Goal: Information Seeking & Learning: Understand process/instructions

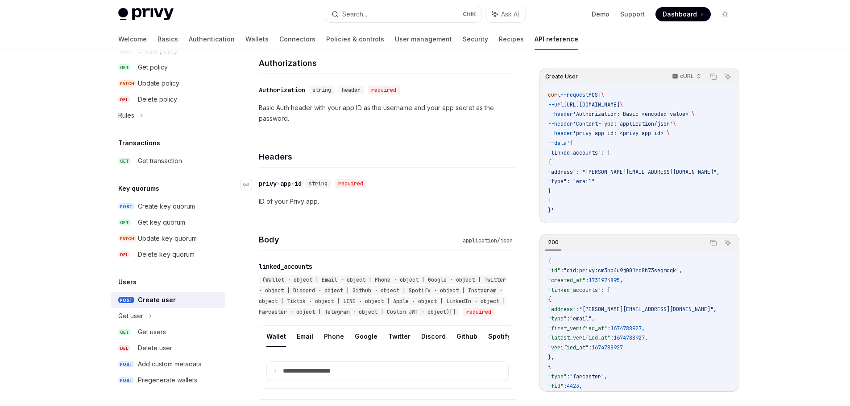
click at [399, 189] on div "​ privy-app-id string required" at bounding box center [383, 183] width 249 height 11
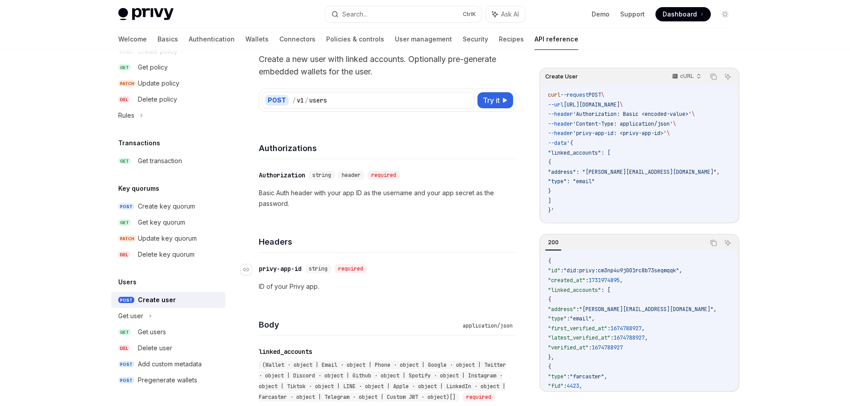
scroll to position [45, 0]
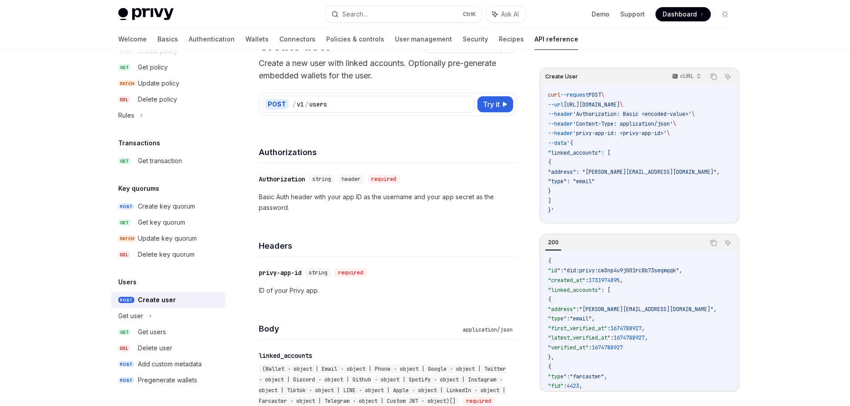
click at [403, 197] on p "Basic Auth header with your app ID as the username and your app secret as the p…" at bounding box center [387, 202] width 257 height 21
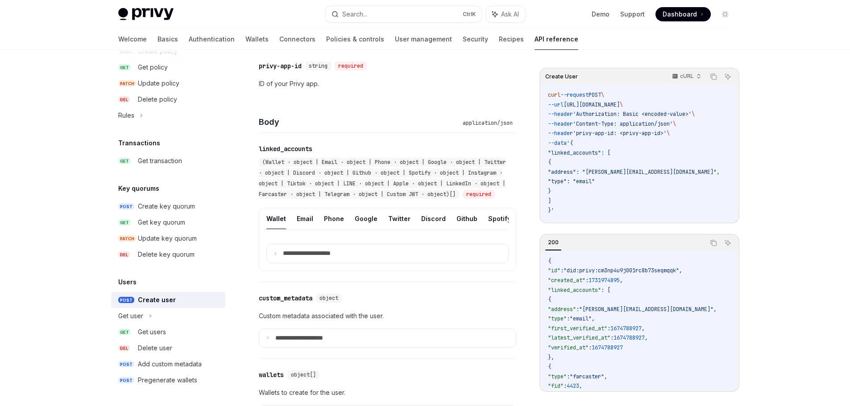
scroll to position [268, 0]
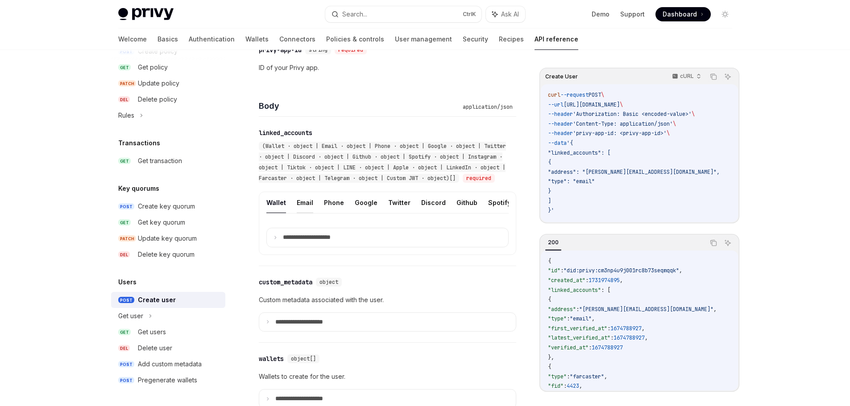
click at [302, 213] on button "Email" at bounding box center [305, 202] width 17 height 21
click at [390, 213] on button "Twitter" at bounding box center [399, 202] width 22 height 21
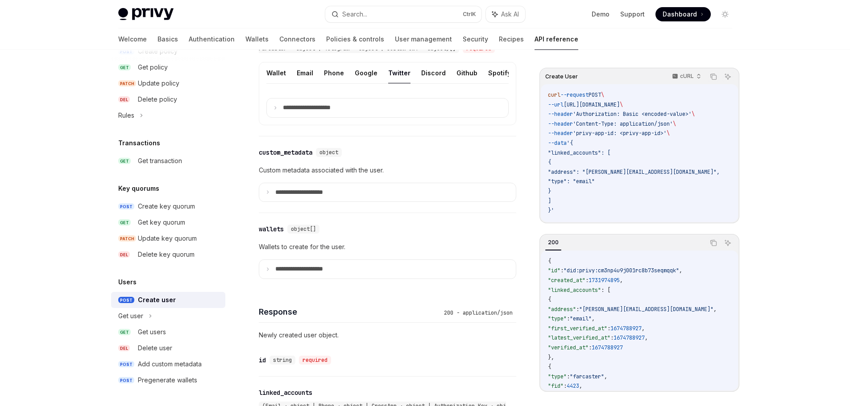
scroll to position [402, 0]
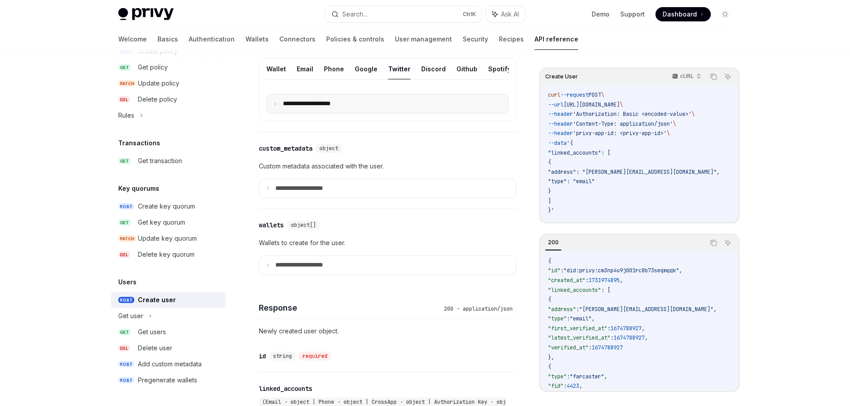
click at [302, 108] on p "**********" at bounding box center [314, 104] width 62 height 8
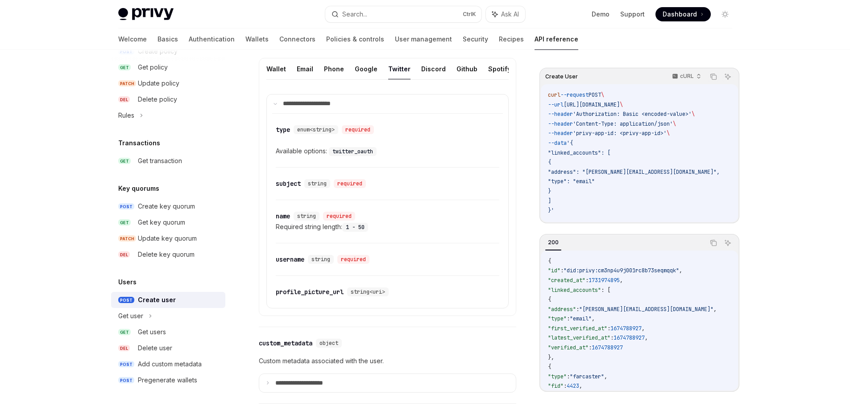
click at [344, 156] on code "twitter_oauth" at bounding box center [353, 151] width 48 height 9
click at [421, 195] on div "​ subject string required" at bounding box center [388, 184] width 224 height 32
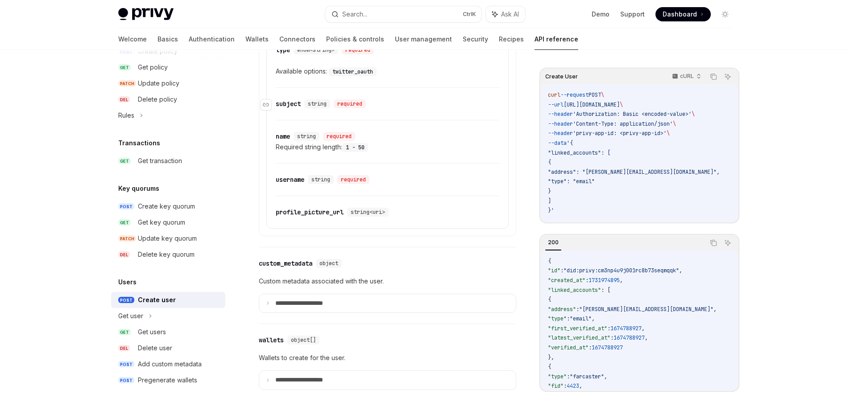
scroll to position [491, 0]
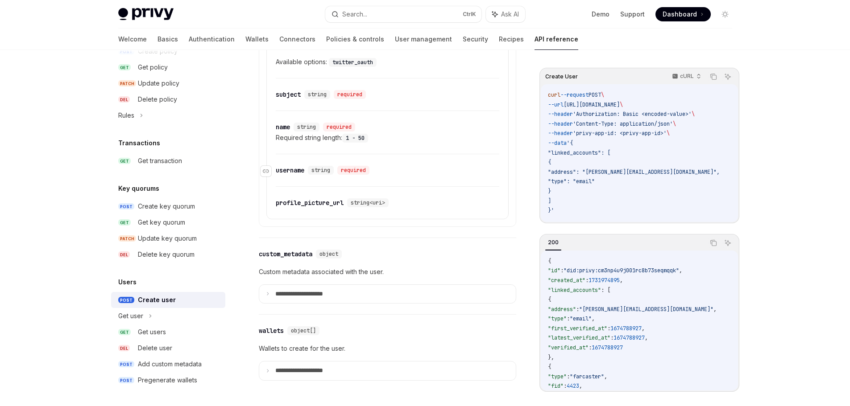
click at [285, 175] on div "username" at bounding box center [290, 170] width 29 height 9
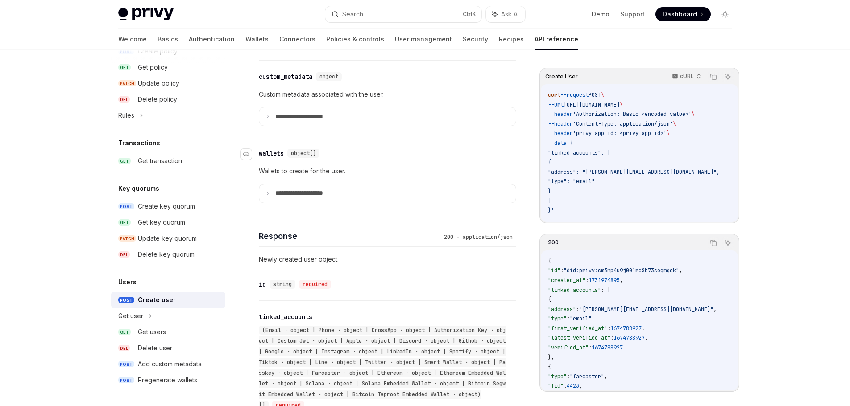
click at [427, 159] on div "​ wallets object[]" at bounding box center [383, 153] width 249 height 11
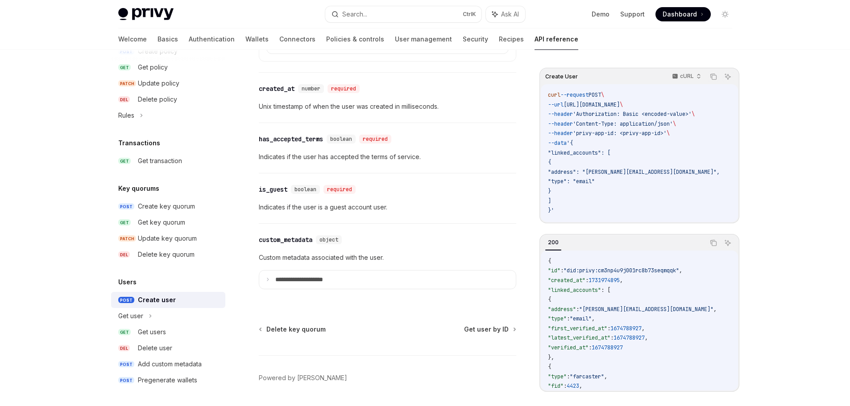
scroll to position [1186, 0]
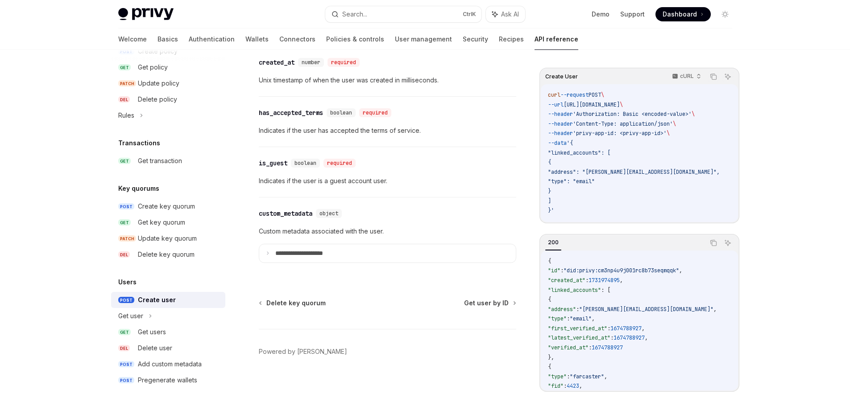
click at [150, 302] on div "Create user" at bounding box center [157, 300] width 38 height 11
type textarea "*"
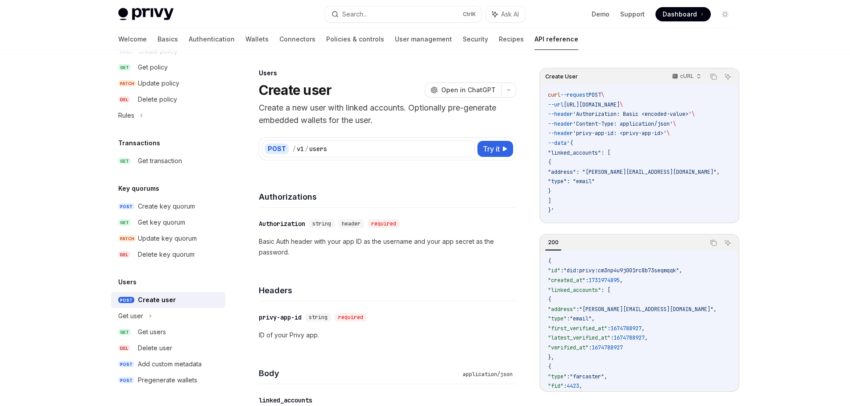
click at [654, 171] on span ""address": "[PERSON_NAME][EMAIL_ADDRESS][DOMAIN_NAME]"," at bounding box center [634, 172] width 172 height 7
click at [596, 151] on span ""linked_accounts": [" at bounding box center [579, 152] width 62 height 7
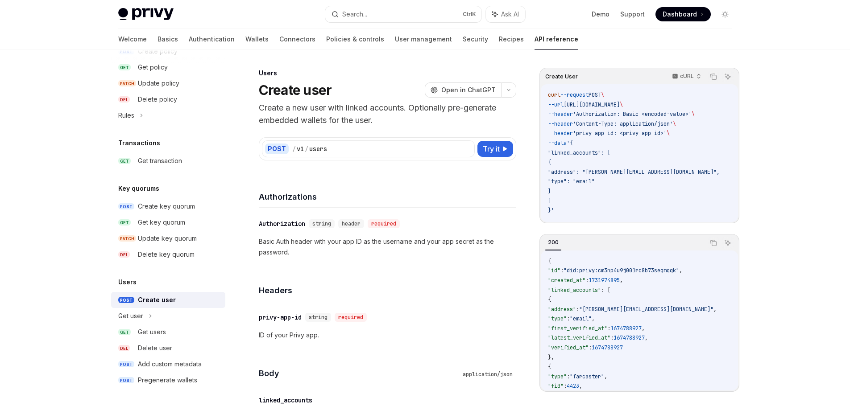
click at [648, 131] on span "'privy-app-id: <privy-app-id>'" at bounding box center [620, 133] width 94 height 7
click at [654, 119] on code "curl --request POST \ --url https://api.privy.io/v1/users \ --header 'Authoriza…" at bounding box center [644, 153] width 193 height 125
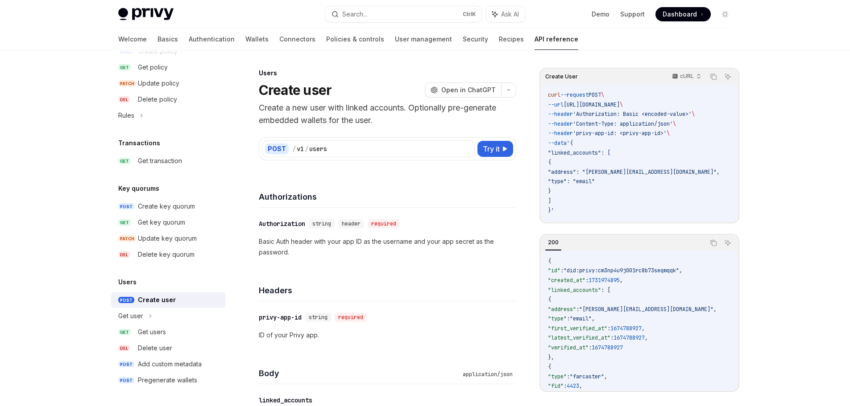
click at [651, 158] on code "curl --request POST \ --url https://api.privy.io/v1/users \ --header 'Authoriza…" at bounding box center [644, 153] width 193 height 125
click at [620, 107] on span "[URL][DOMAIN_NAME]" at bounding box center [591, 104] width 56 height 7
click at [641, 116] on span "'Authorization: Basic <encoded-value>'" at bounding box center [632, 114] width 119 height 7
drag, startPoint x: 641, startPoint y: 116, endPoint x: 669, endPoint y: 113, distance: 28.3
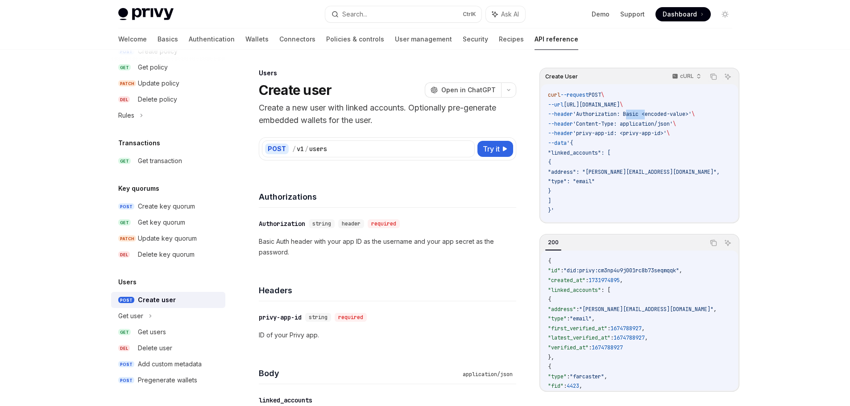
click at [641, 116] on span "'Authorization: Basic <encoded-value>'" at bounding box center [632, 114] width 119 height 7
click at [669, 113] on span "'Authorization: Basic <encoded-value>'" at bounding box center [632, 114] width 119 height 7
click at [666, 121] on span "'Content-Type: application/json'" at bounding box center [623, 123] width 100 height 7
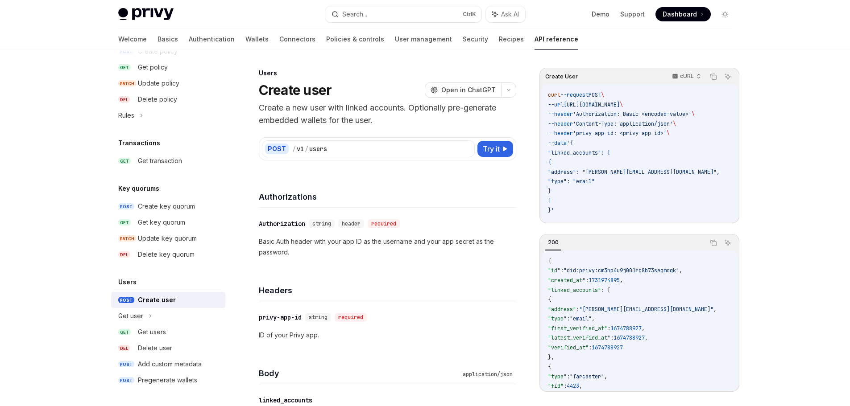
click at [651, 134] on span "'privy-app-id: <privy-app-id>'" at bounding box center [620, 133] width 94 height 7
drag, startPoint x: 633, startPoint y: 134, endPoint x: 682, endPoint y: 133, distance: 48.6
click at [670, 133] on span "--header 'privy-app-id: <privy-app-id>' \" at bounding box center [609, 133] width 122 height 7
click at [664, 165] on code "curl --request POST \ --url https://api.privy.io/v1/users \ --header 'Authoriza…" at bounding box center [644, 153] width 193 height 125
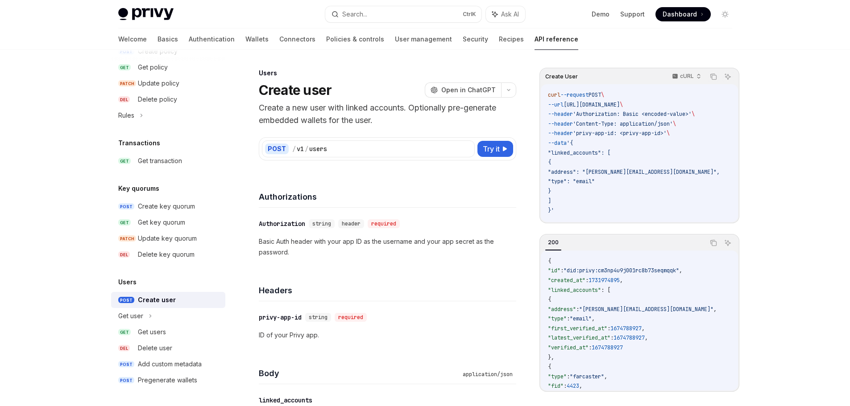
click at [647, 175] on span ""address": "[PERSON_NAME][EMAIL_ADDRESS][DOMAIN_NAME]"," at bounding box center [634, 172] width 172 height 7
click at [636, 172] on span ""address": "[PERSON_NAME][EMAIL_ADDRESS][DOMAIN_NAME]"," at bounding box center [634, 172] width 172 height 7
click at [595, 182] on span ""type": "email"" at bounding box center [571, 181] width 47 height 7
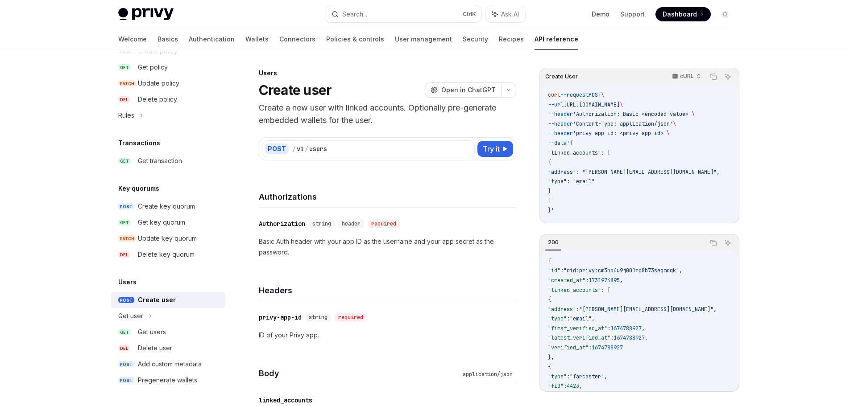
click at [595, 182] on span ""type": "email"" at bounding box center [571, 181] width 47 height 7
click at [601, 203] on code "curl --request POST \ --url https://api.privy.io/v1/users \ --header 'Authoriza…" at bounding box center [644, 153] width 193 height 125
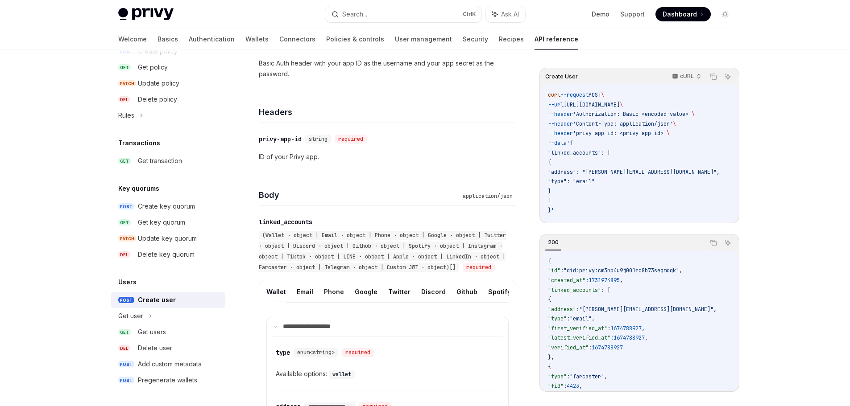
click at [603, 198] on code "curl --request POST \ --url https://api.privy.io/v1/users \ --header 'Authoriza…" at bounding box center [644, 153] width 193 height 125
click at [626, 174] on span ""address": "[PERSON_NAME][EMAIL_ADDRESS][DOMAIN_NAME]"," at bounding box center [634, 172] width 172 height 7
click at [619, 205] on code "curl --request POST \ --url https://api.privy.io/v1/users \ --header 'Authoriza…" at bounding box center [644, 153] width 193 height 125
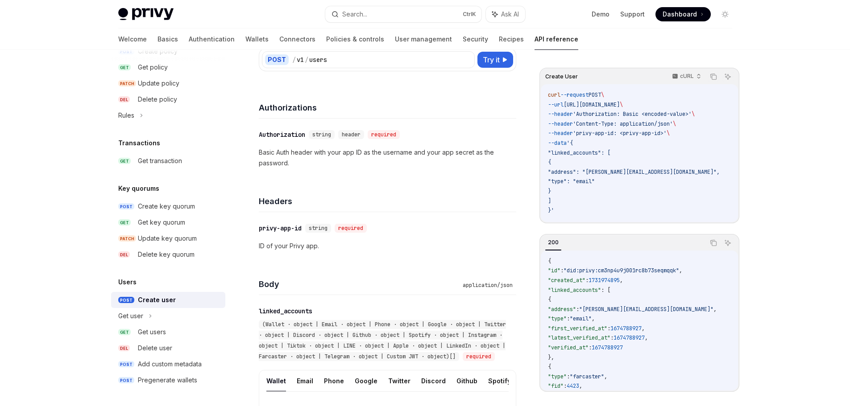
click at [615, 198] on code "curl --request POST \ --url https://api.privy.io/v1/users \ --header 'Authoriza…" at bounding box center [644, 153] width 193 height 125
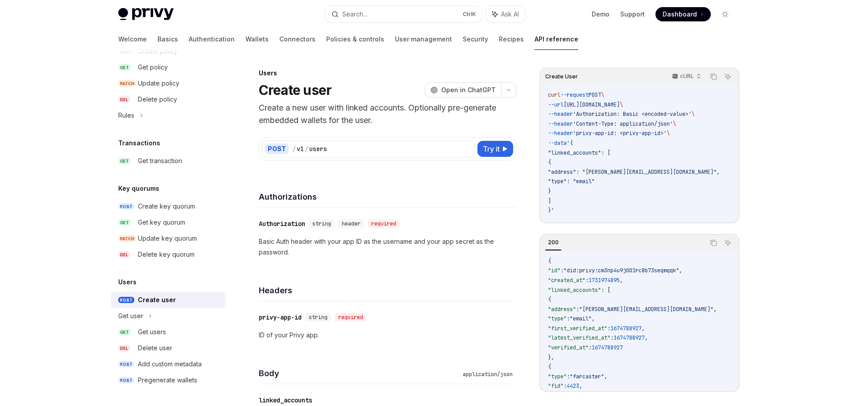
click at [620, 106] on span "[URL][DOMAIN_NAME]" at bounding box center [591, 104] width 56 height 7
click at [625, 128] on code "curl --request POST \ --url https://api.privy.io/v1/users \ --header 'Authoriza…" at bounding box center [644, 153] width 193 height 125
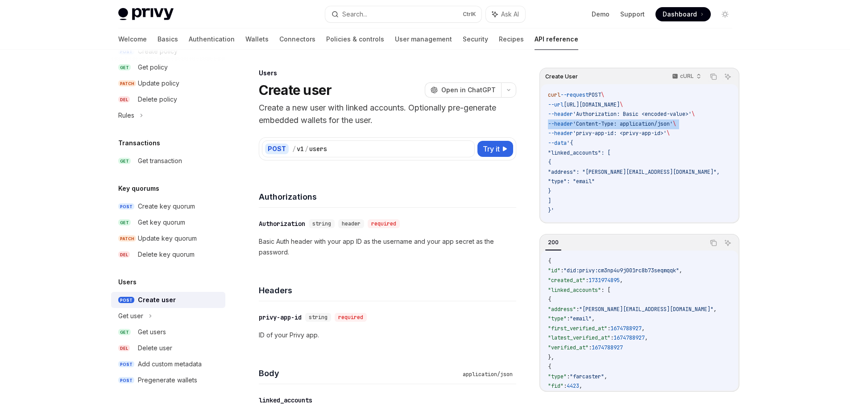
click at [625, 128] on code "curl --request POST \ --url https://api.privy.io/v1/users \ --header 'Authoriza…" at bounding box center [644, 153] width 193 height 125
click at [655, 124] on span "'Content-Type: application/json'" at bounding box center [623, 123] width 100 height 7
click at [654, 131] on span "'privy-app-id: <privy-app-id>'" at bounding box center [620, 133] width 94 height 7
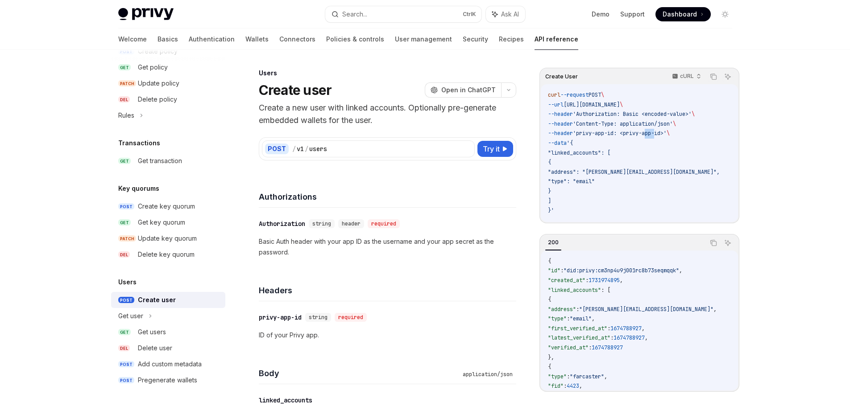
click at [654, 131] on span "'privy-app-id: <privy-app-id>'" at bounding box center [620, 133] width 94 height 7
click at [630, 180] on code "curl --request POST \ --url https://api.privy.io/v1/users \ --header 'Authoriza…" at bounding box center [644, 153] width 193 height 125
click at [635, 162] on code "curl --request POST \ --url https://api.privy.io/v1/users \ --header 'Authoriza…" at bounding box center [644, 153] width 193 height 125
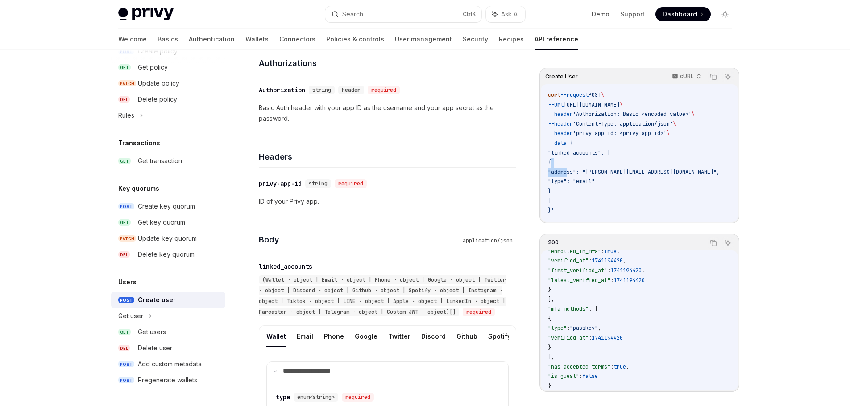
scroll to position [323, 0]
click at [598, 325] on span ""passkey"" at bounding box center [584, 327] width 28 height 7
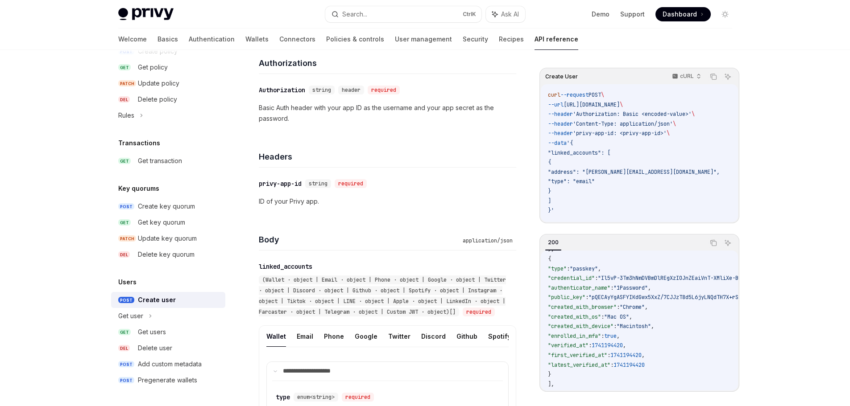
scroll to position [189, 0]
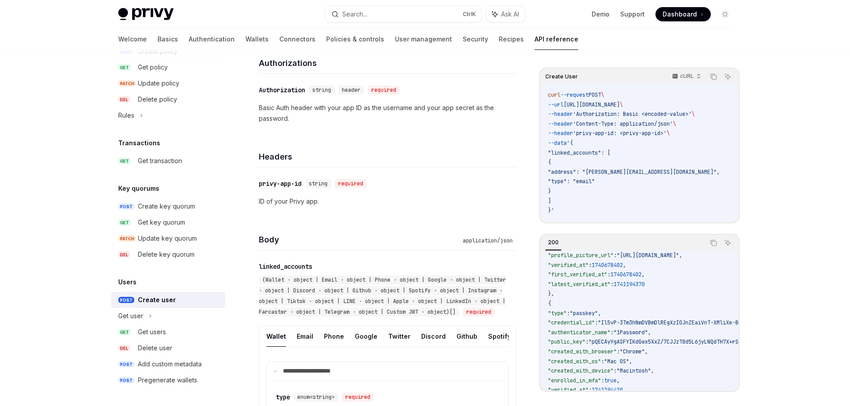
click at [646, 320] on span ""Il5vP-3Tm3hNmDVBmDlREgXzIOJnZEaiVnT-XMliXe-BufP9GL1-d3qhozk9IkZwQ_"" at bounding box center [704, 322] width 212 height 7
click at [634, 344] on span ""pQECAyYgASFYIKdGwx5XxZ/7CJJzT8d5L6jyLNQdTH7X+rSZdPJ9Ux/QIlggRm4OcJ8F3aB5zYz3T9…" at bounding box center [753, 342] width 331 height 7
click at [643, 335] on span ""1Password"" at bounding box center [630, 332] width 34 height 7
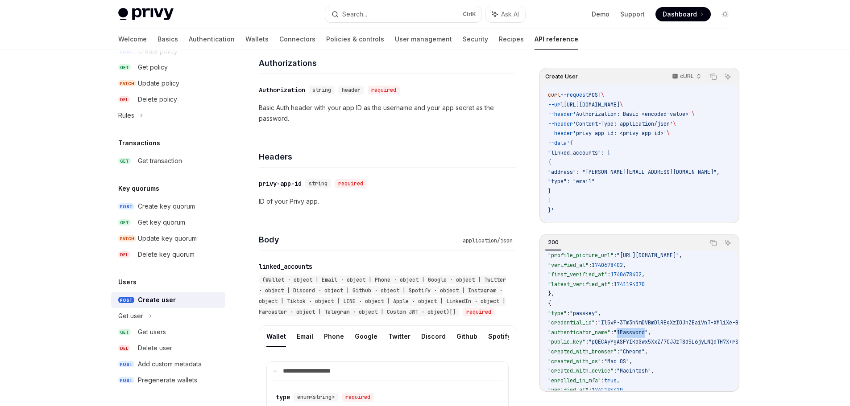
click at [643, 335] on span ""1Password"" at bounding box center [630, 332] width 34 height 7
click at [606, 350] on span ""created_with_browser"" at bounding box center [582, 351] width 69 height 7
click at [656, 326] on span ""Il5vP-3Tm3hNmDVBmDlREgXzIOJnZEaiVnT-XMliXe-BufP9GL1-d3qhozk9IkZwQ_"" at bounding box center [704, 322] width 212 height 7
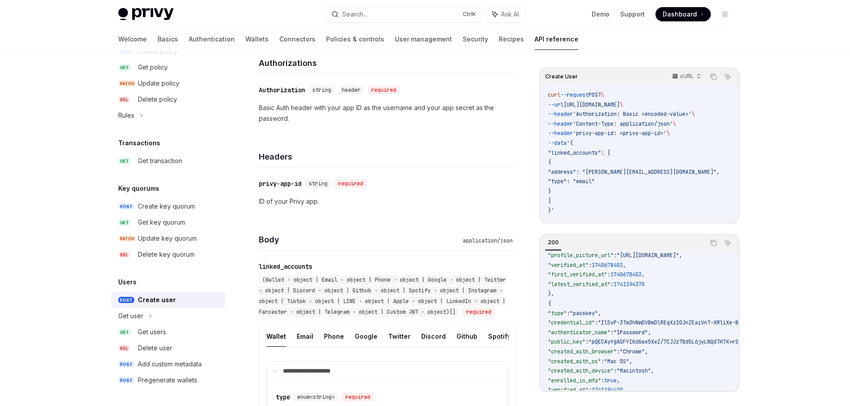
click at [648, 331] on span ""1Password"" at bounding box center [630, 332] width 34 height 7
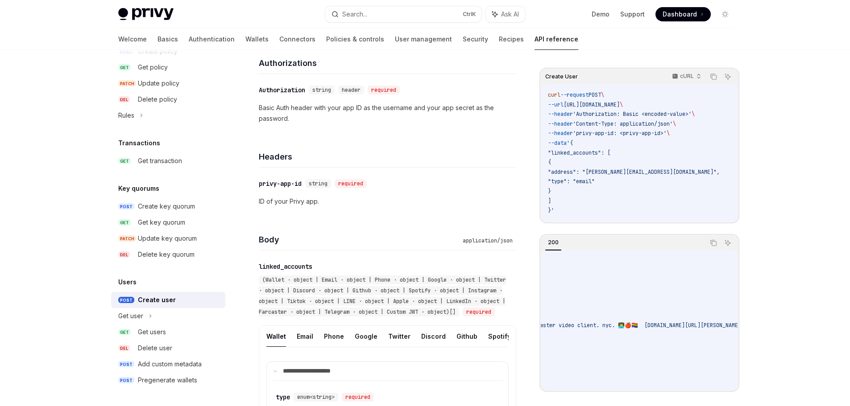
scroll to position [99, 278]
drag, startPoint x: 650, startPoint y: 343, endPoint x: 736, endPoint y: 343, distance: 86.6
click at [736, 343] on div "{ "id" : "did:privy:cm3np4u9j001rc8b73seqmqqk" , "created_at" : 1731974895 , "l…" at bounding box center [639, 321] width 197 height 140
click at [428, 348] on span ""[URL][DOMAIN_NAME]"" at bounding box center [396, 344] width 62 height 7
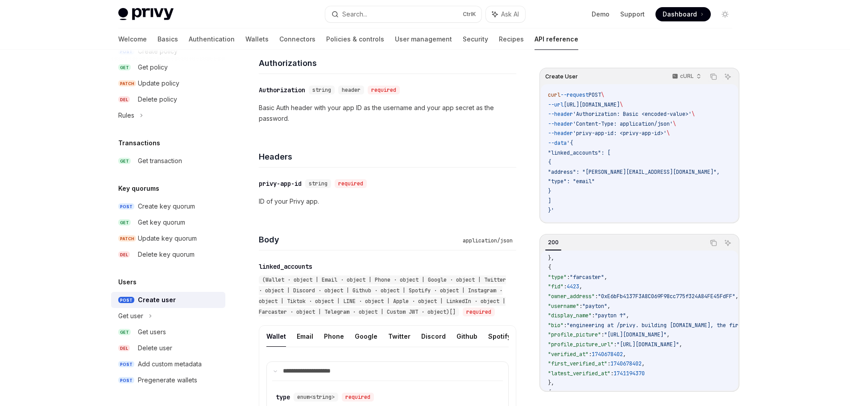
click at [590, 294] on span ""owner_address"" at bounding box center [571, 296] width 47 height 7
click at [650, 297] on span ""0xE6bFb4137F3A8C069F98cc775f324A84FE45FdFF"" at bounding box center [666, 296] width 137 height 7
click at [604, 276] on span ""farcaster"" at bounding box center [587, 277] width 34 height 7
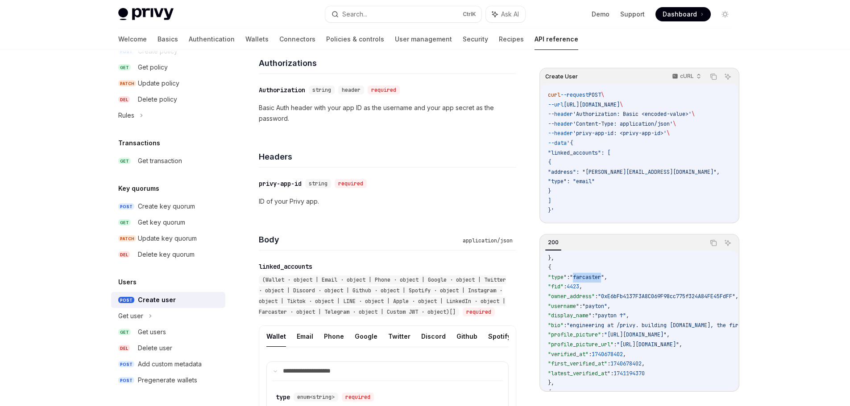
click at [604, 276] on span ""farcaster"" at bounding box center [587, 277] width 34 height 7
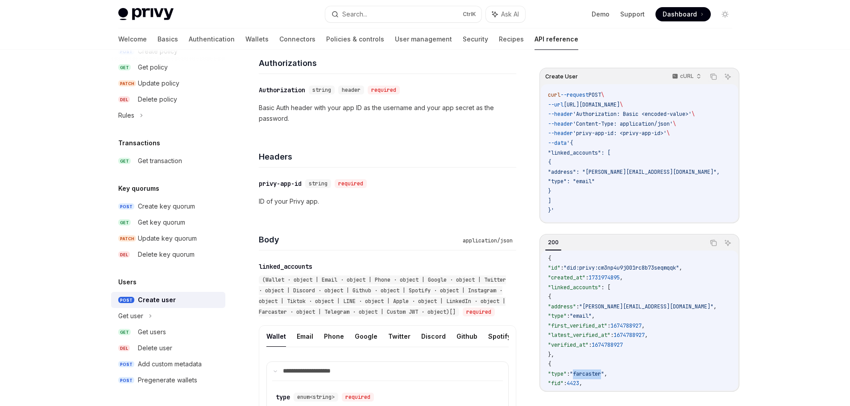
scroll to position [0, 0]
click at [592, 156] on span ""linked_accounts": [" at bounding box center [579, 152] width 62 height 7
click at [401, 224] on div "Body application/json" at bounding box center [387, 234] width 257 height 33
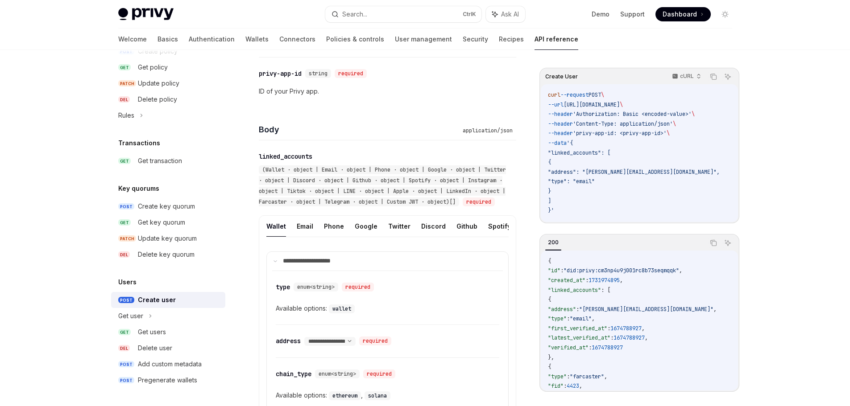
scroll to position [446, 0]
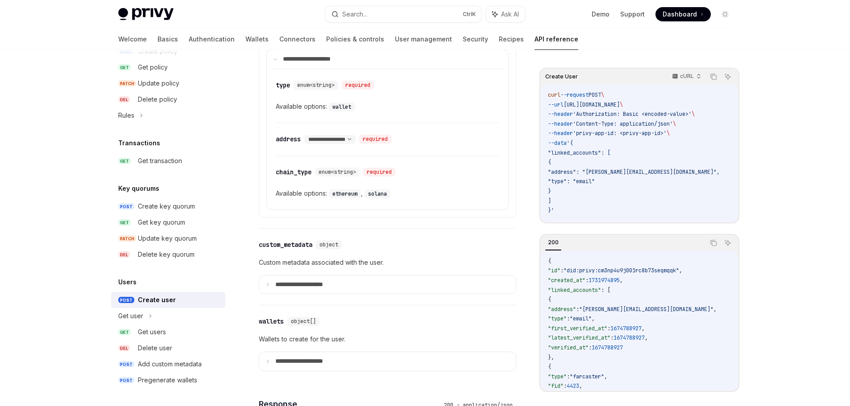
click at [463, 199] on div "Available options: ethereum , solana" at bounding box center [388, 193] width 224 height 11
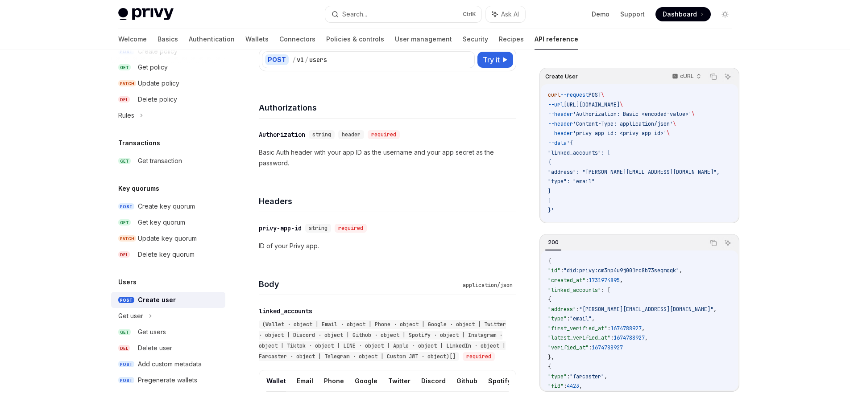
scroll to position [0, 0]
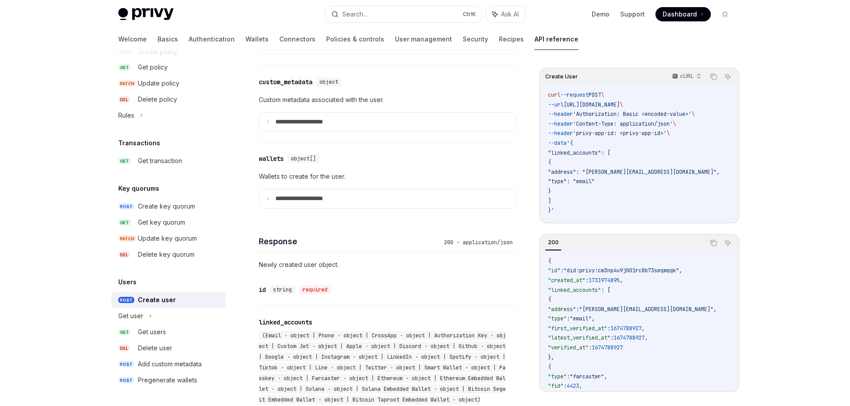
scroll to position [491, 0]
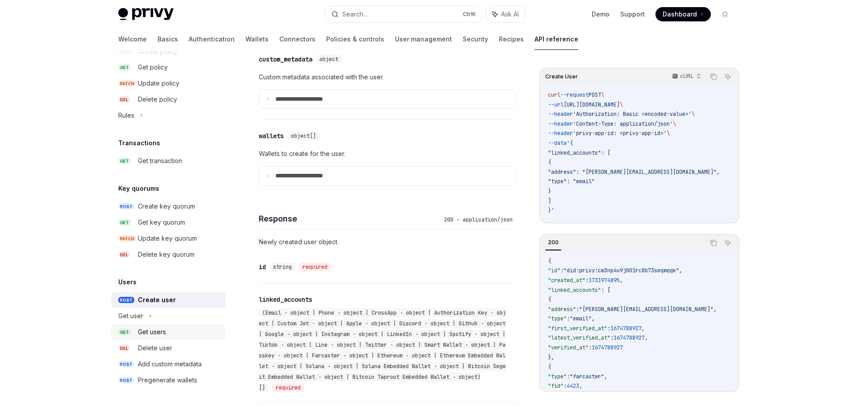
click at [156, 338] on link "GET Get users" at bounding box center [168, 332] width 114 height 16
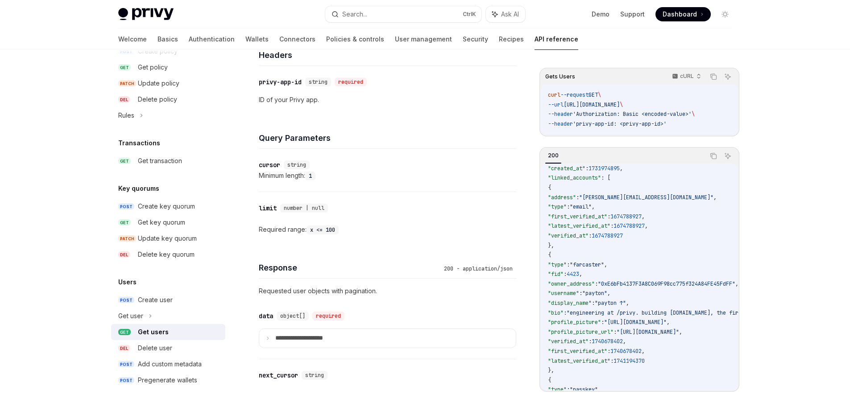
scroll to position [341, 0]
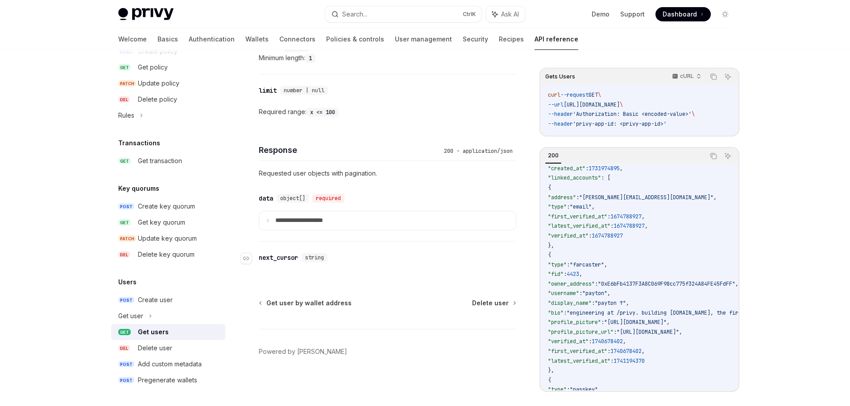
click at [367, 262] on div "​ next_cursor string" at bounding box center [383, 258] width 249 height 11
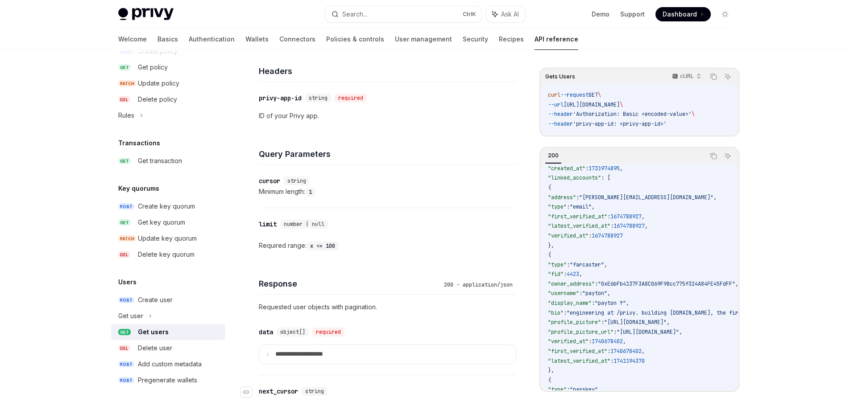
click at [392, 260] on div "​ limit number | null Required range: x <= 100" at bounding box center [387, 235] width 257 height 54
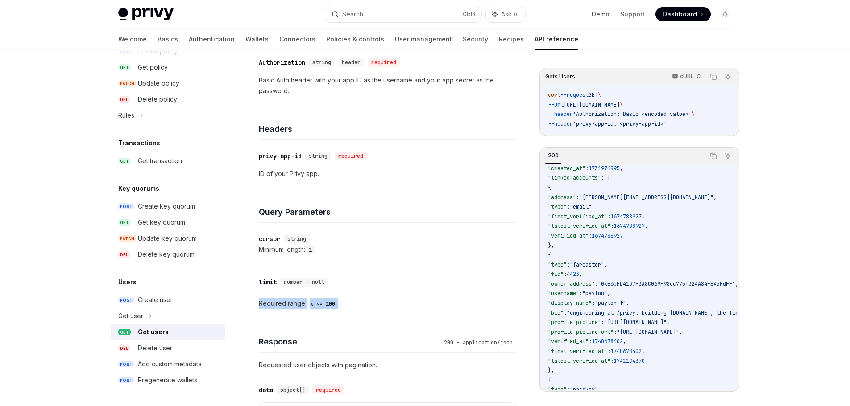
scroll to position [29, 0]
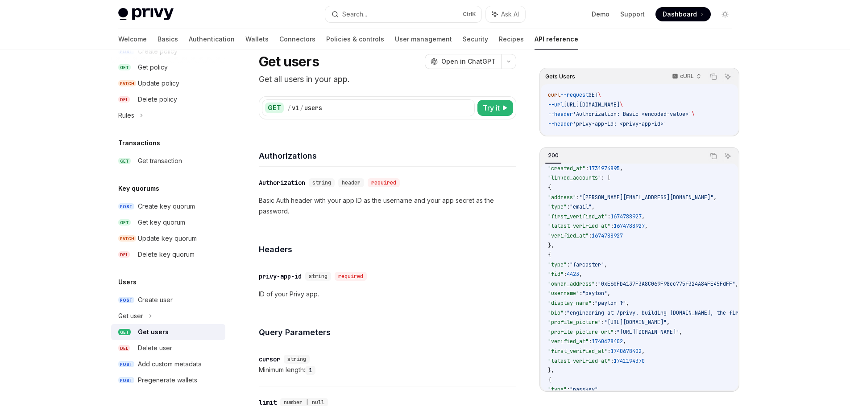
click at [396, 260] on div "Headers" at bounding box center [387, 244] width 257 height 33
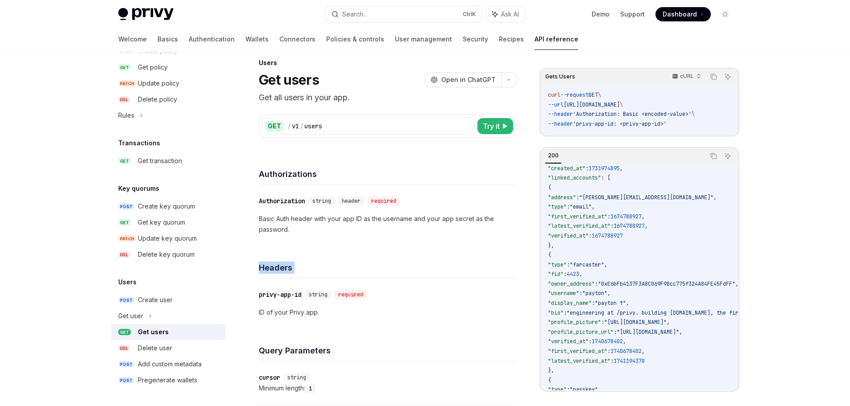
scroll to position [0, 0]
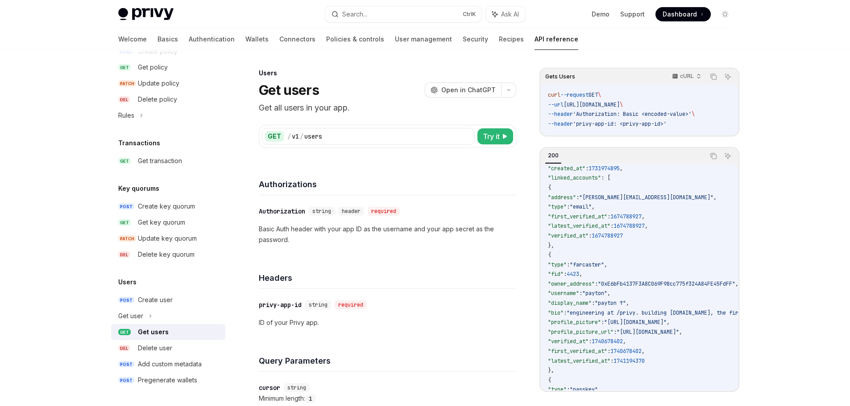
click at [469, 195] on div "​ Authorization string header required Basic Auth header with your app ID as th…" at bounding box center [387, 225] width 257 height 61
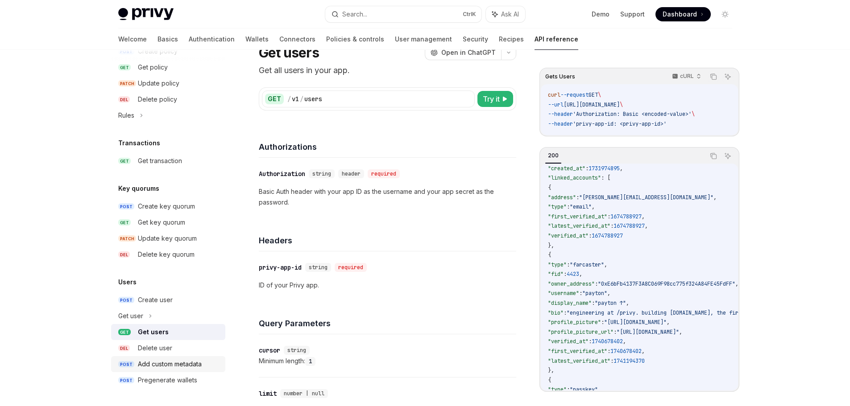
scroll to position [178, 0]
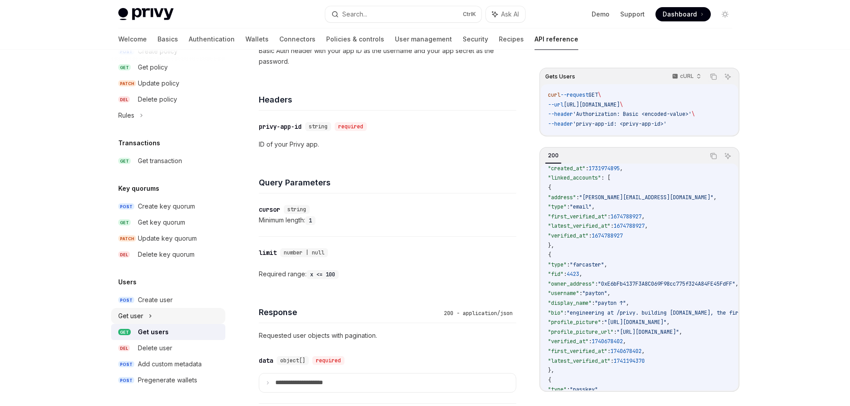
click at [153, 319] on div "Get user" at bounding box center [168, 316] width 114 height 16
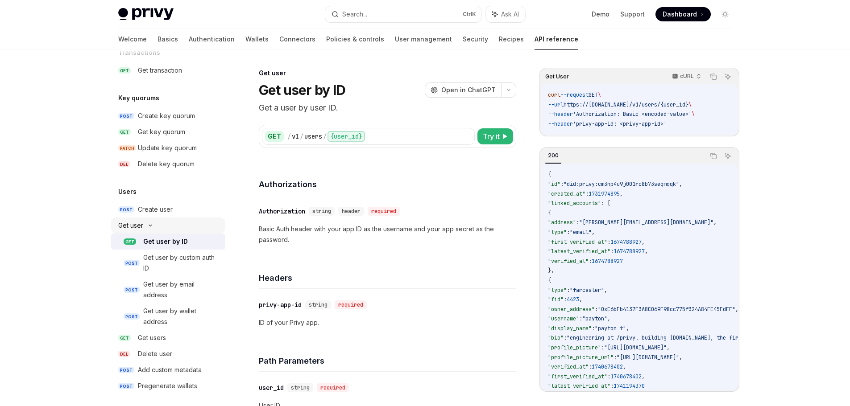
scroll to position [612, 0]
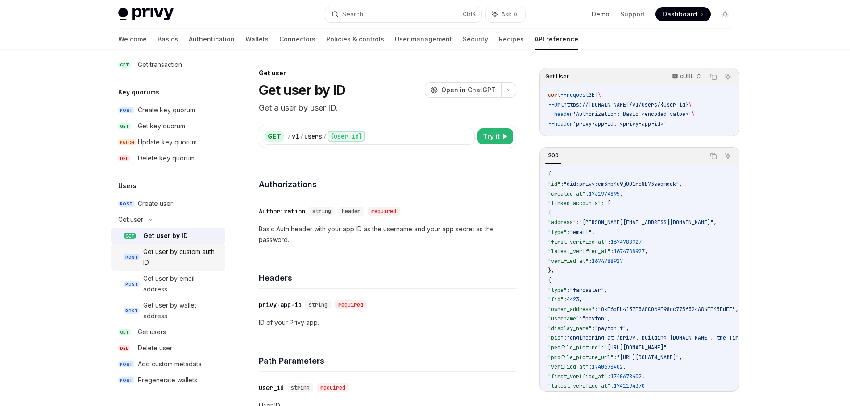
click at [181, 256] on div "Get user by custom auth ID" at bounding box center [181, 257] width 77 height 21
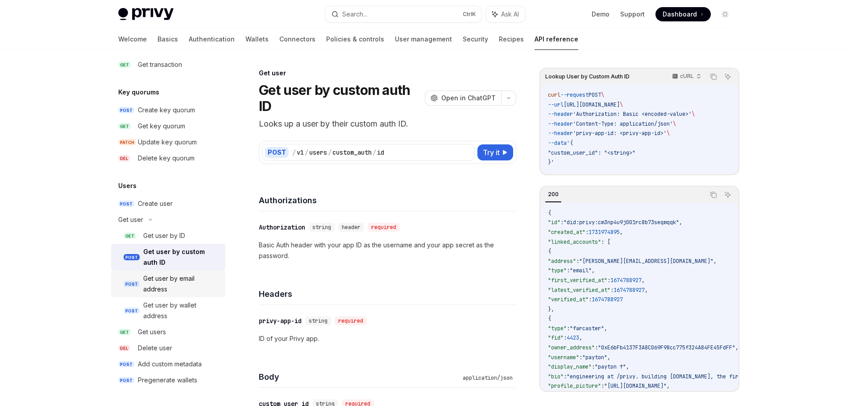
click at [179, 284] on div "Get user by email address" at bounding box center [181, 283] width 77 height 21
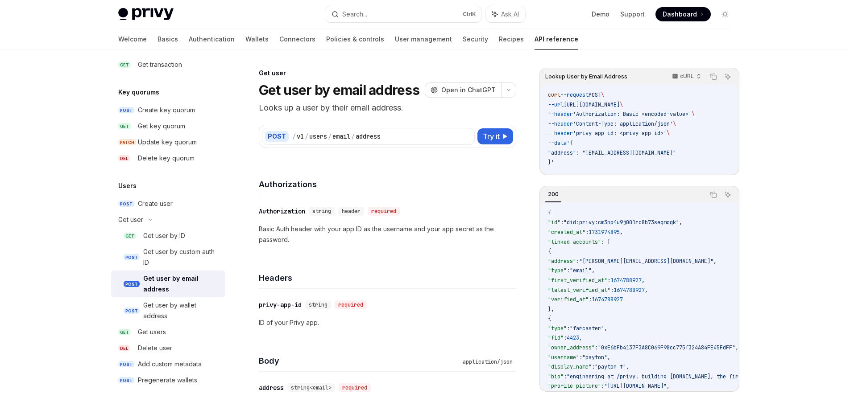
click at [341, 95] on h1 "Get user by email address" at bounding box center [339, 90] width 161 height 16
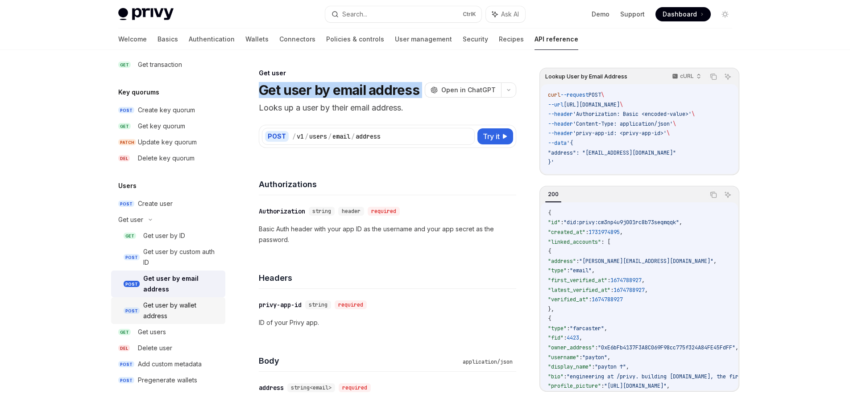
click at [179, 317] on div "Get user by wallet address" at bounding box center [181, 310] width 77 height 21
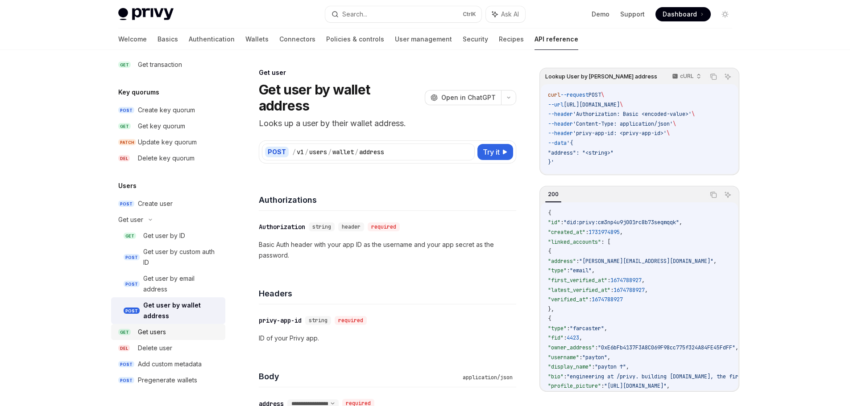
scroll to position [45, 0]
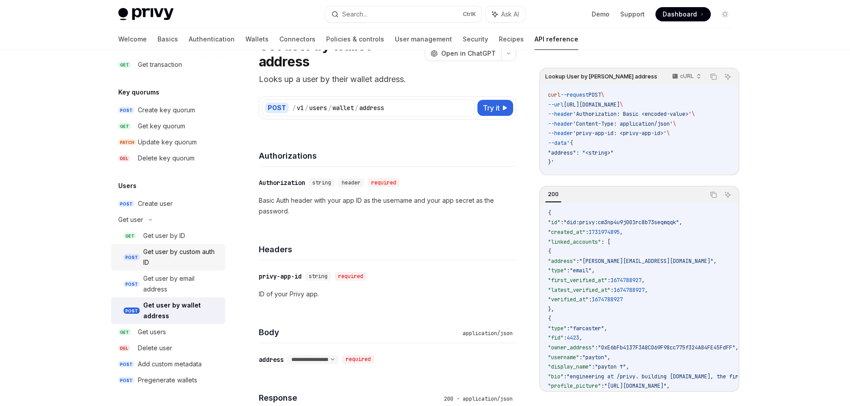
click at [176, 258] on div "Get user by custom auth ID" at bounding box center [181, 257] width 77 height 21
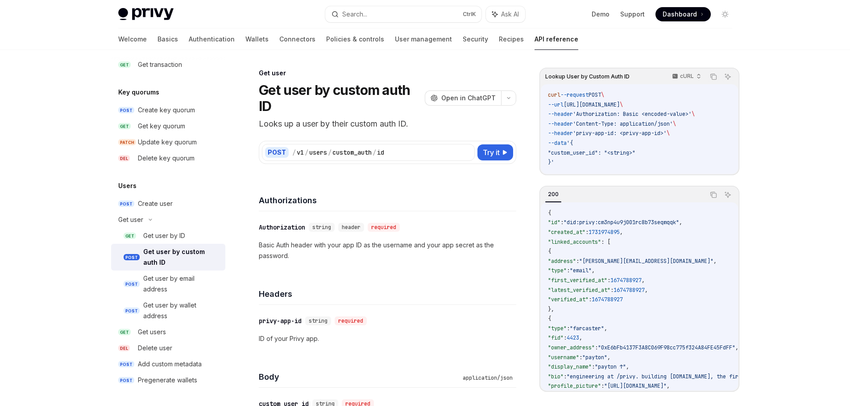
click at [323, 92] on h1 "Get user by custom auth ID" at bounding box center [340, 98] width 162 height 32
click at [375, 156] on div "/" at bounding box center [375, 152] width 4 height 9
click at [630, 155] on span ""custom_user_id": "<string>"" at bounding box center [591, 152] width 87 height 7
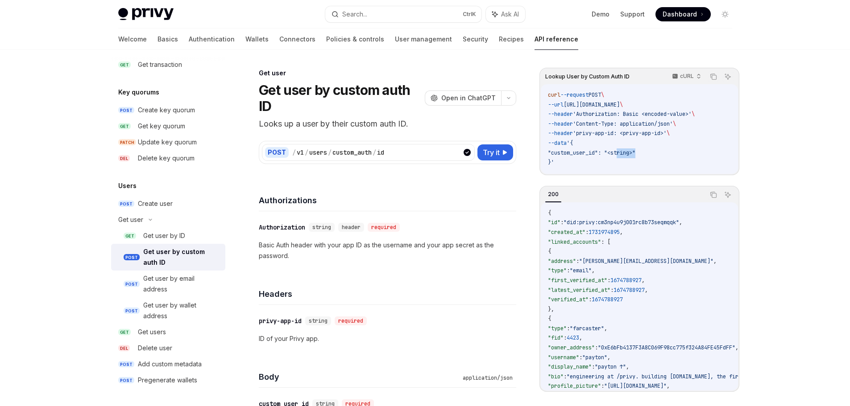
click at [630, 155] on span ""custom_user_id": "<string>"" at bounding box center [591, 152] width 87 height 7
click at [582, 155] on span ""custom_user_id": "<string>"" at bounding box center [591, 152] width 87 height 7
click at [628, 150] on span ""custom_user_id": "<string>"" at bounding box center [591, 152] width 87 height 7
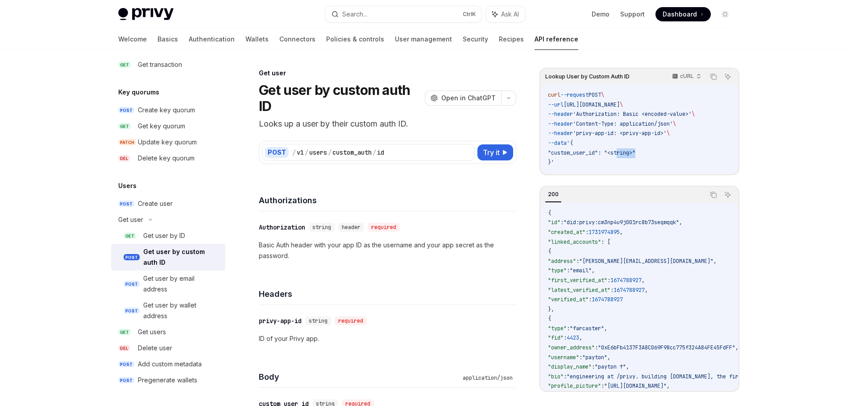
click at [628, 150] on span ""custom_user_id": "<string>"" at bounding box center [591, 152] width 87 height 7
click at [659, 132] on span "'privy-app-id: <privy-app-id>'" at bounding box center [620, 133] width 94 height 7
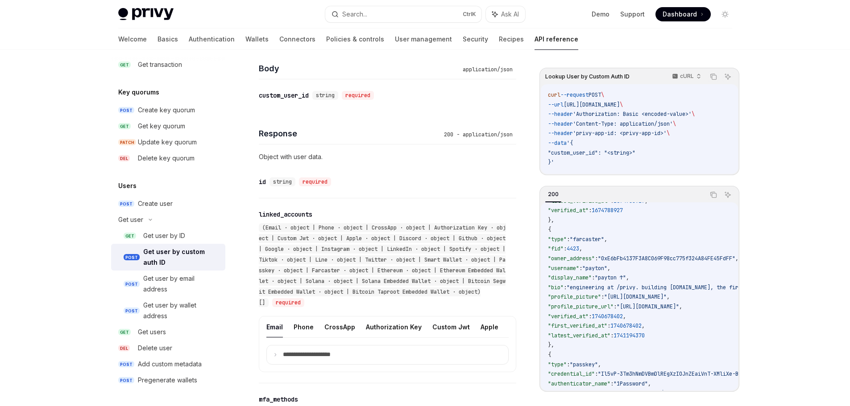
scroll to position [312, 0]
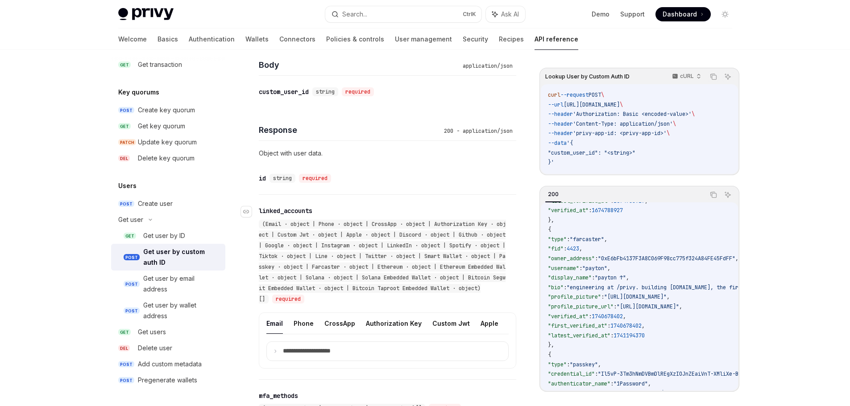
click at [411, 262] on div "(Email · object | Phone · object | CrossApp · object | Authorization Key · obje…" at bounding box center [383, 262] width 249 height 86
click at [396, 231] on div "(Email · object | Phone · object | CrossApp · object | Authorization Key · obje…" at bounding box center [382, 262] width 247 height 84
click at [394, 245] on span "(Email · object | Phone · object | CrossApp · object | Authorization Key · obje…" at bounding box center [382, 262] width 247 height 82
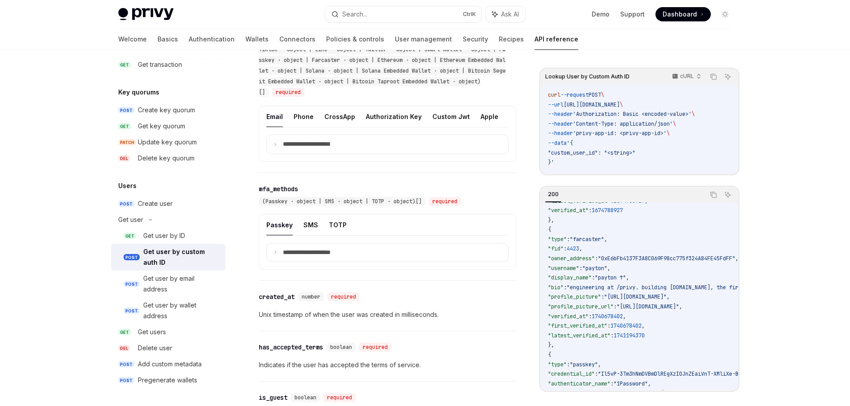
scroll to position [535, 0]
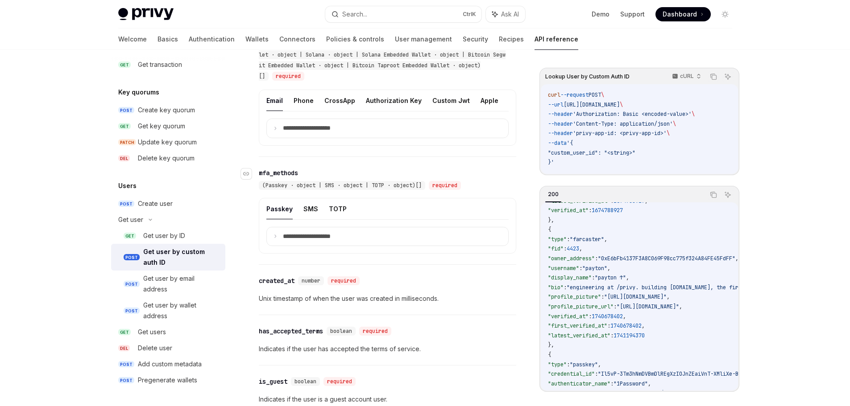
click at [346, 189] on span "(Passkey · object | SMS · object | TOTP · object)[]" at bounding box center [341, 185] width 159 height 7
click at [407, 246] on summary "**********" at bounding box center [387, 237] width 241 height 19
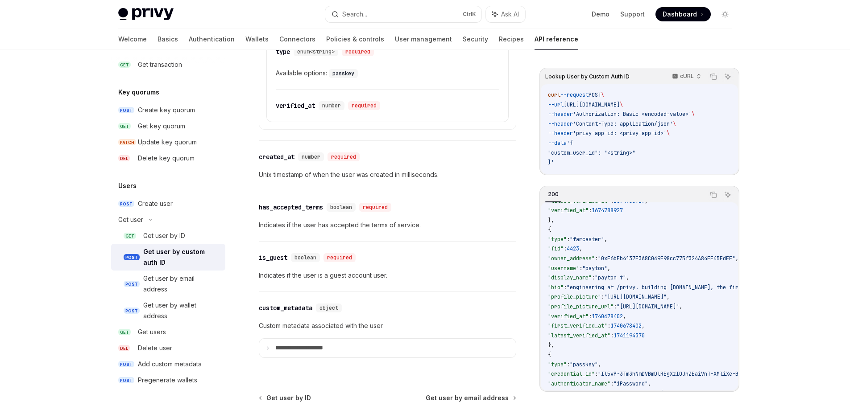
scroll to position [848, 0]
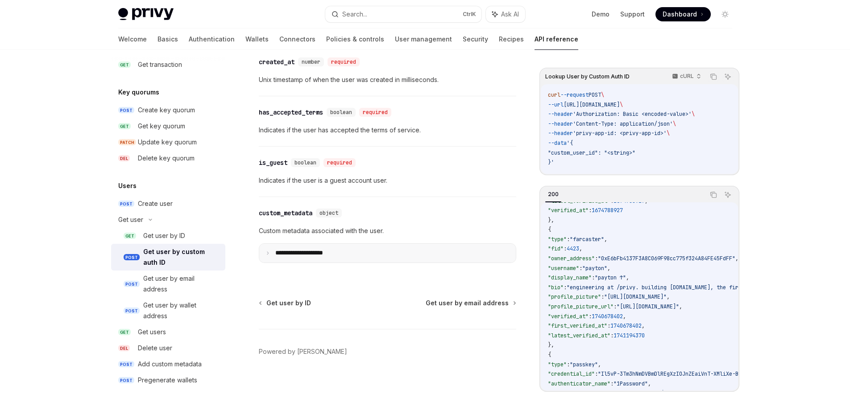
click at [368, 253] on summary "**********" at bounding box center [387, 253] width 257 height 19
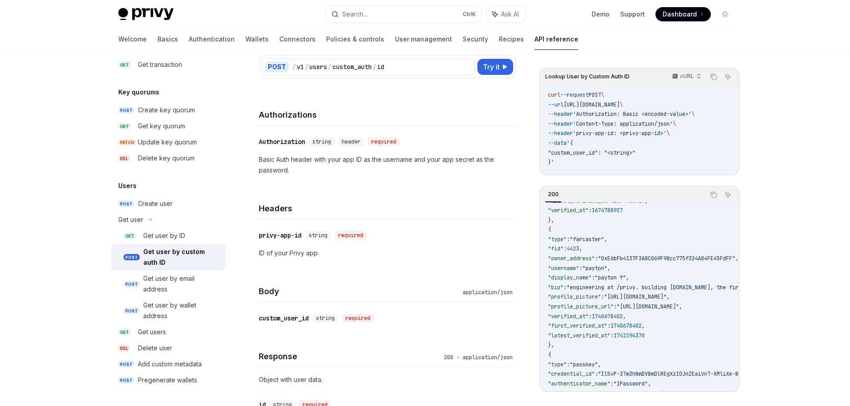
scroll to position [0, 0]
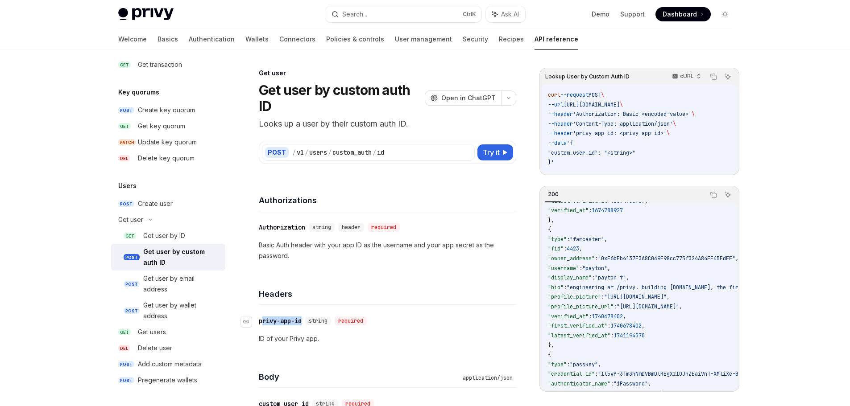
drag, startPoint x: 305, startPoint y: 320, endPoint x: 261, endPoint y: 322, distance: 44.2
click at [261, 322] on div "​ privy-app-id string required" at bounding box center [315, 321] width 112 height 9
click at [385, 241] on p "Basic Auth header with your app ID as the username and your app secret as the p…" at bounding box center [387, 250] width 257 height 21
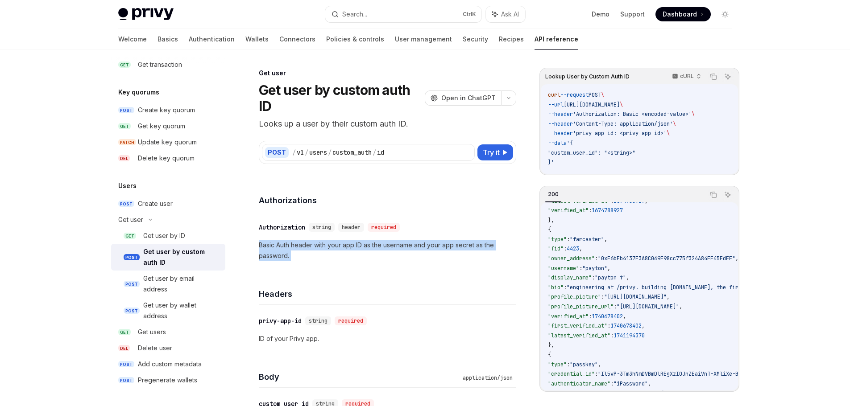
click at [385, 241] on p "Basic Auth header with your app ID as the username and your app secret as the p…" at bounding box center [387, 250] width 257 height 21
click at [388, 256] on p "Basic Auth header with your app ID as the username and your app secret as the p…" at bounding box center [387, 250] width 257 height 21
click at [669, 128] on code "curl --request POST \ --url [URL][DOMAIN_NAME] \ --header 'Authorization: Basic…" at bounding box center [639, 129] width 183 height 77
click at [667, 130] on span "'privy-app-id: <privy-app-id>'" at bounding box center [620, 133] width 94 height 7
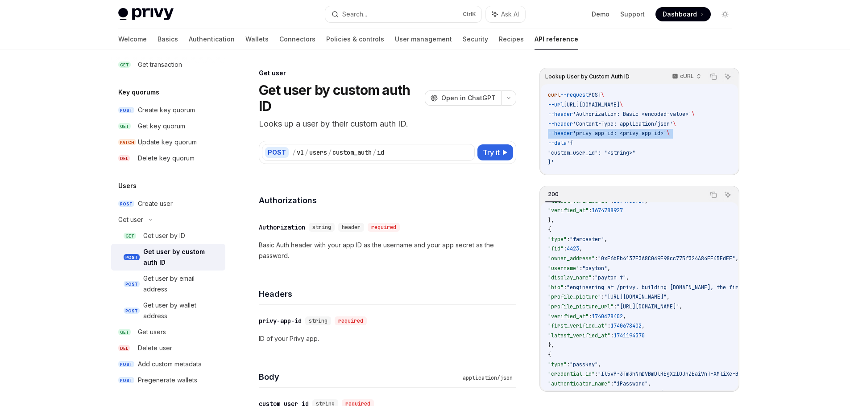
click at [667, 130] on span "'privy-app-id: <privy-app-id>'" at bounding box center [620, 133] width 94 height 7
drag, startPoint x: 661, startPoint y: 157, endPoint x: 658, endPoint y: 166, distance: 8.5
click at [661, 158] on code "curl --request POST \ --url [URL][DOMAIN_NAME] \ --header 'Authorization: Basic…" at bounding box center [639, 129] width 183 height 77
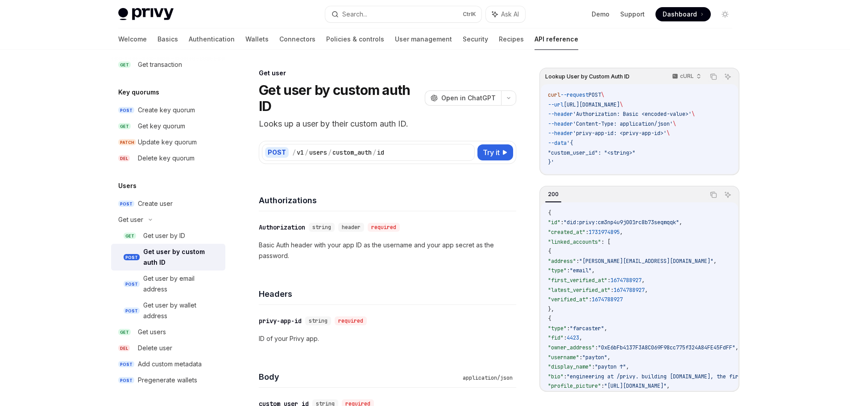
click at [638, 261] on span ""[PERSON_NAME][EMAIL_ADDRESS][DOMAIN_NAME]"" at bounding box center [646, 261] width 134 height 7
click at [654, 125] on span "'Content-Type: application/json'" at bounding box center [623, 123] width 100 height 7
click at [671, 124] on span "'Content-Type: application/json'" at bounding box center [623, 123] width 100 height 7
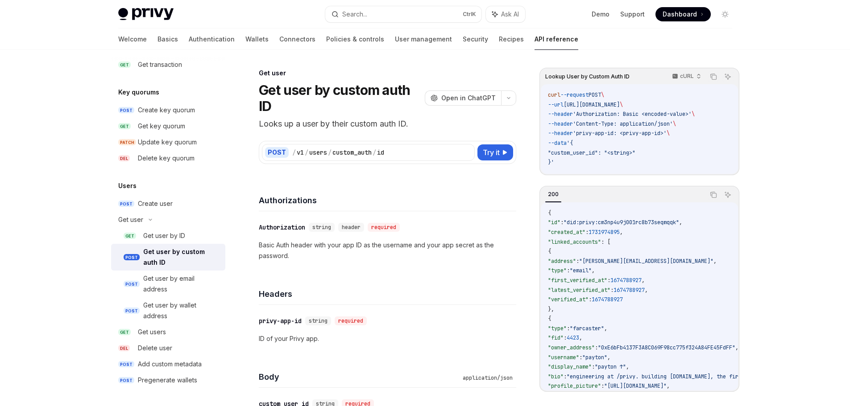
click at [653, 128] on code "curl --request POST \ --url [URL][DOMAIN_NAME] \ --header 'Authorization: Basic…" at bounding box center [639, 129] width 183 height 77
click at [655, 140] on code "curl --request POST \ --url [URL][DOMAIN_NAME] \ --header 'Authorization: Basic…" at bounding box center [639, 129] width 183 height 77
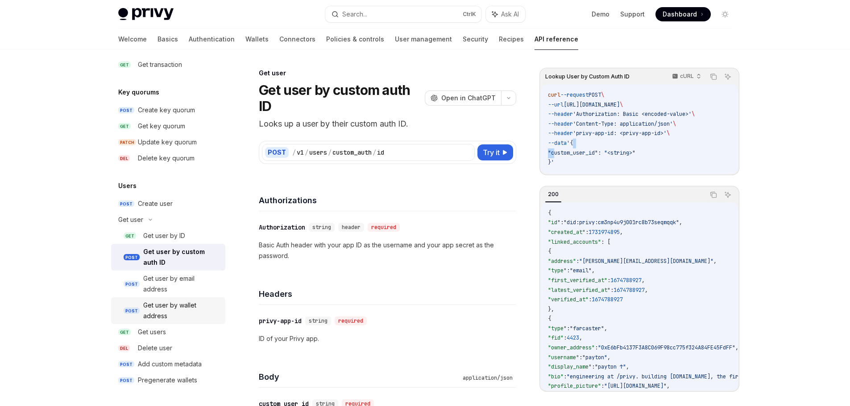
click at [178, 304] on div "Get user by wallet address" at bounding box center [181, 310] width 77 height 21
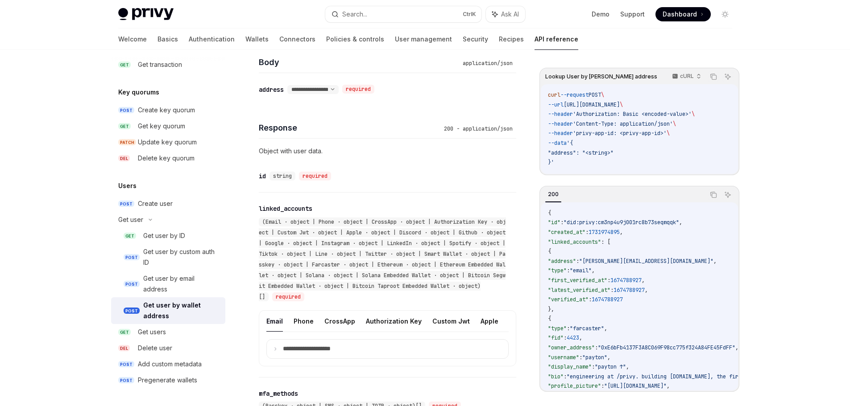
scroll to position [357, 0]
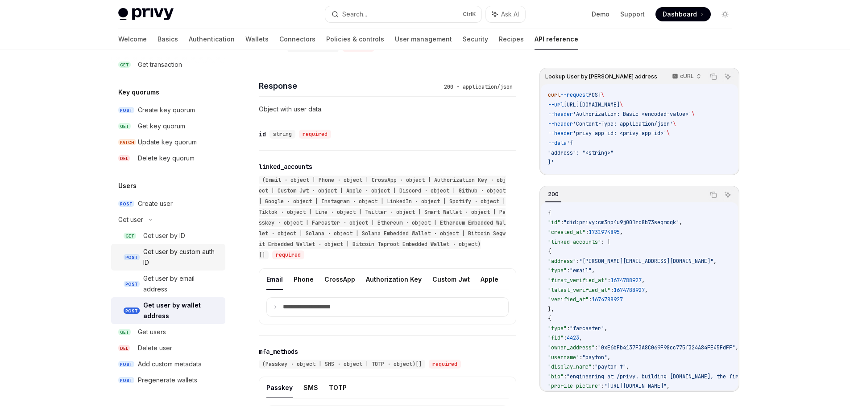
click at [172, 256] on div "Get user by custom auth ID" at bounding box center [181, 257] width 77 height 21
type textarea "*"
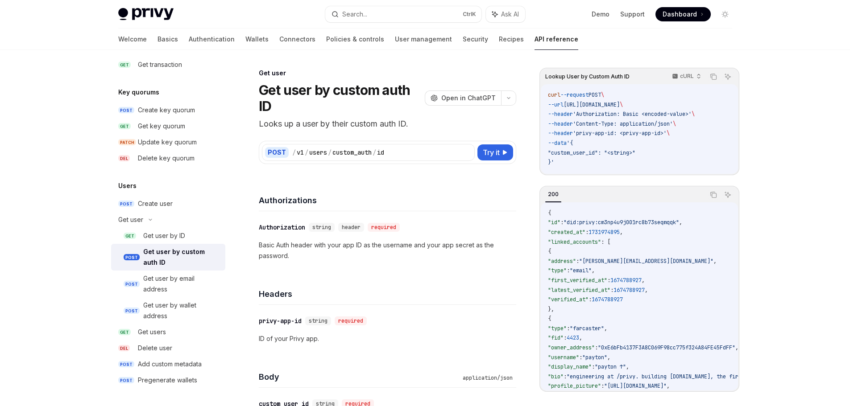
click at [415, 215] on div "​ Authorization string header required Basic Auth header with your app ID as th…" at bounding box center [387, 241] width 257 height 61
click at [610, 162] on code "curl --request POST \ --url [URL][DOMAIN_NAME] \ --header 'Authorization: Basic…" at bounding box center [639, 129] width 183 height 77
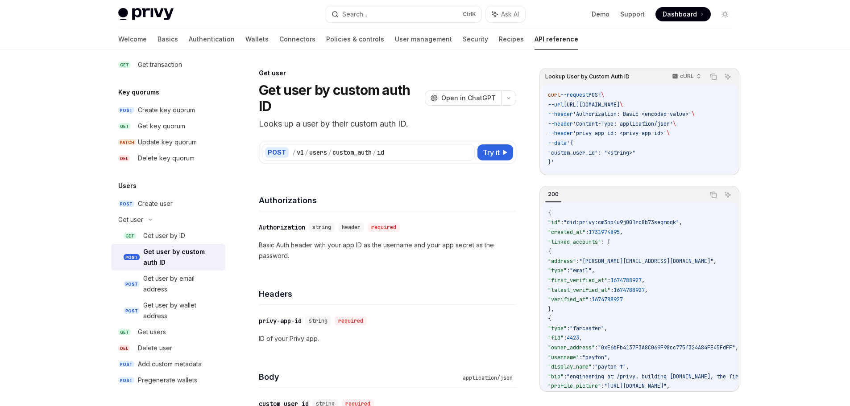
click at [464, 203] on h4 "Authorizations" at bounding box center [387, 201] width 257 height 12
click at [475, 75] on div "Get user" at bounding box center [387, 73] width 257 height 9
click at [460, 203] on h4 "Authorizations" at bounding box center [387, 201] width 257 height 12
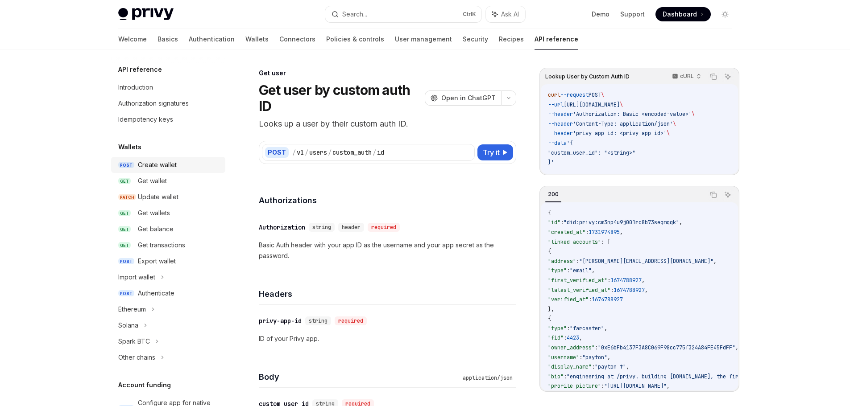
click at [173, 162] on div "Create wallet" at bounding box center [157, 165] width 39 height 11
type textarea "*"
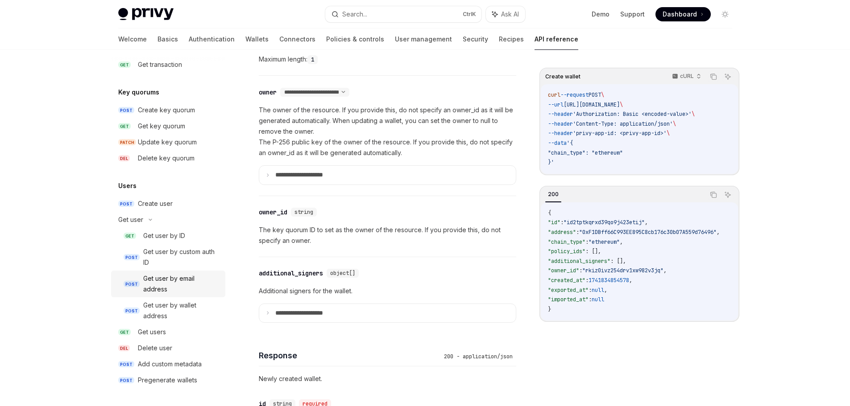
scroll to position [535, 0]
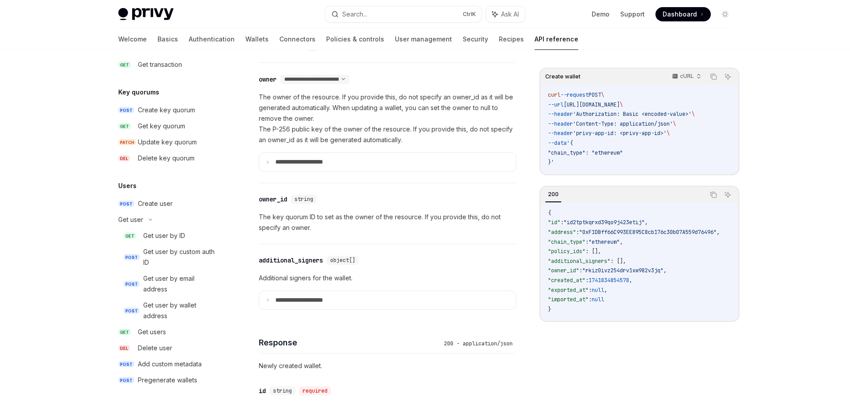
click at [374, 224] on p "The key quorum ID to set as the owner of the resource. If you provide this, do …" at bounding box center [387, 222] width 257 height 21
click at [373, 197] on div "​ owner_id string" at bounding box center [383, 199] width 249 height 11
click at [375, 220] on p "The key quorum ID to set as the owner of the resource. If you provide this, do …" at bounding box center [387, 222] width 257 height 21
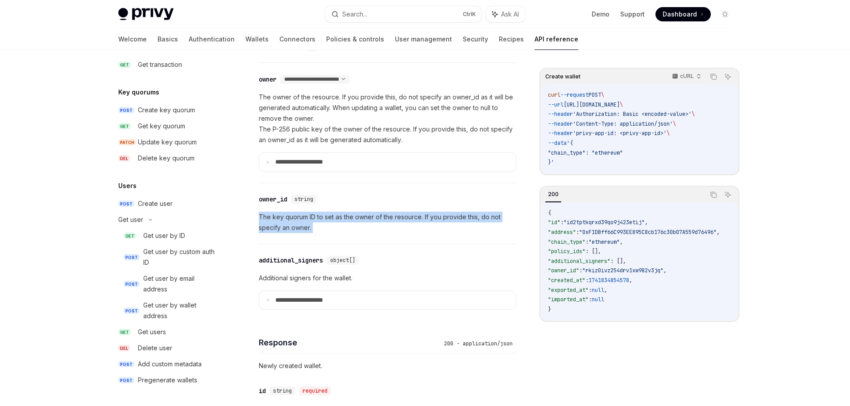
click at [375, 220] on p "The key quorum ID to set as the owner of the resource. If you provide this, do …" at bounding box center [387, 222] width 257 height 21
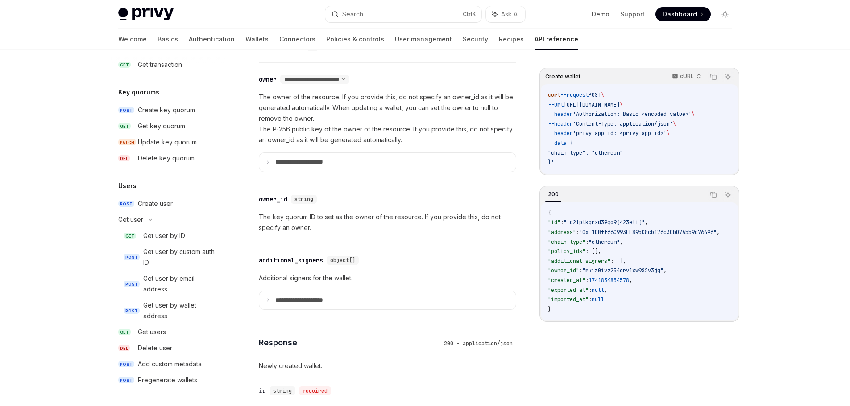
click at [326, 133] on p "The owner of the resource. If you provide this, do not specify an owner_id as i…" at bounding box center [387, 119] width 257 height 54
click at [268, 162] on icon at bounding box center [267, 162] width 4 height 4
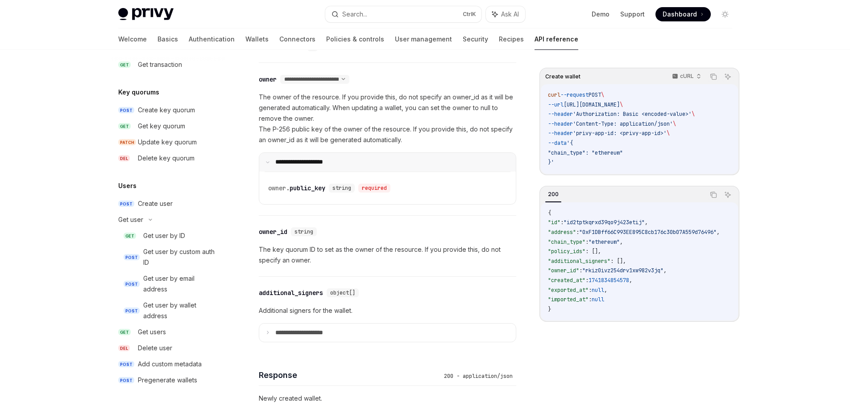
click at [268, 162] on icon at bounding box center [267, 162] width 4 height 4
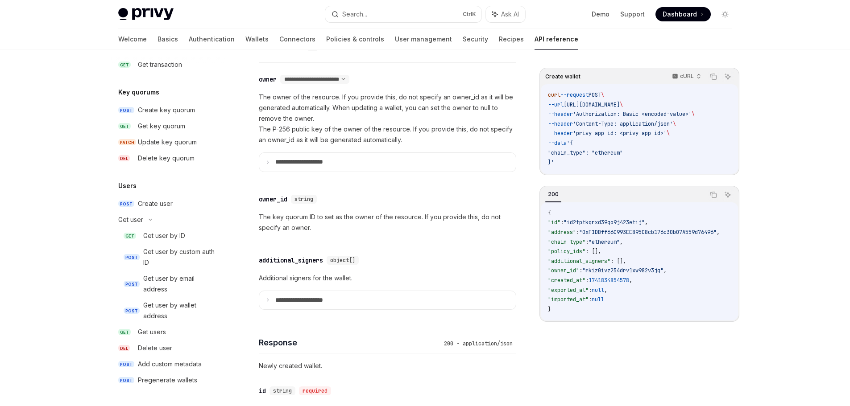
click at [346, 120] on p "The owner of the resource. If you provide this, do not specify an owner_id as i…" at bounding box center [387, 119] width 257 height 54
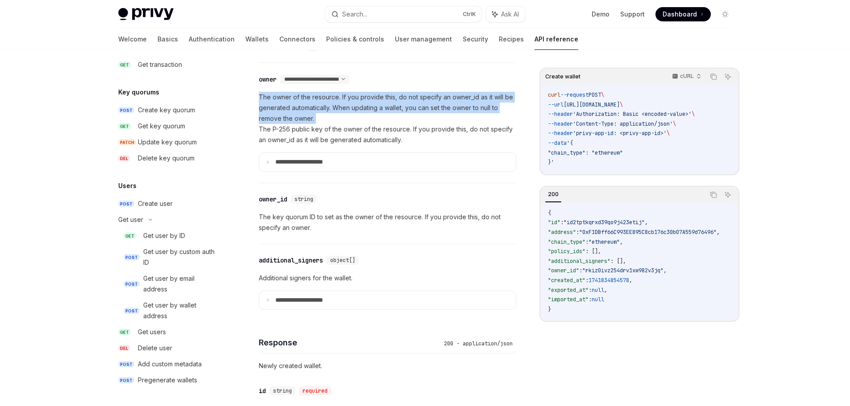
click at [346, 120] on p "The owner of the resource. If you provide this, do not specify an owner_id as i…" at bounding box center [387, 119] width 257 height 54
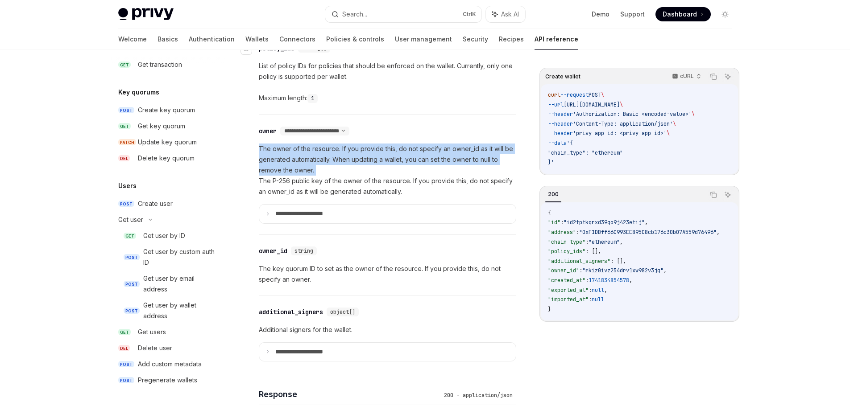
scroll to position [402, 0]
